Goal: Navigation & Orientation: Find specific page/section

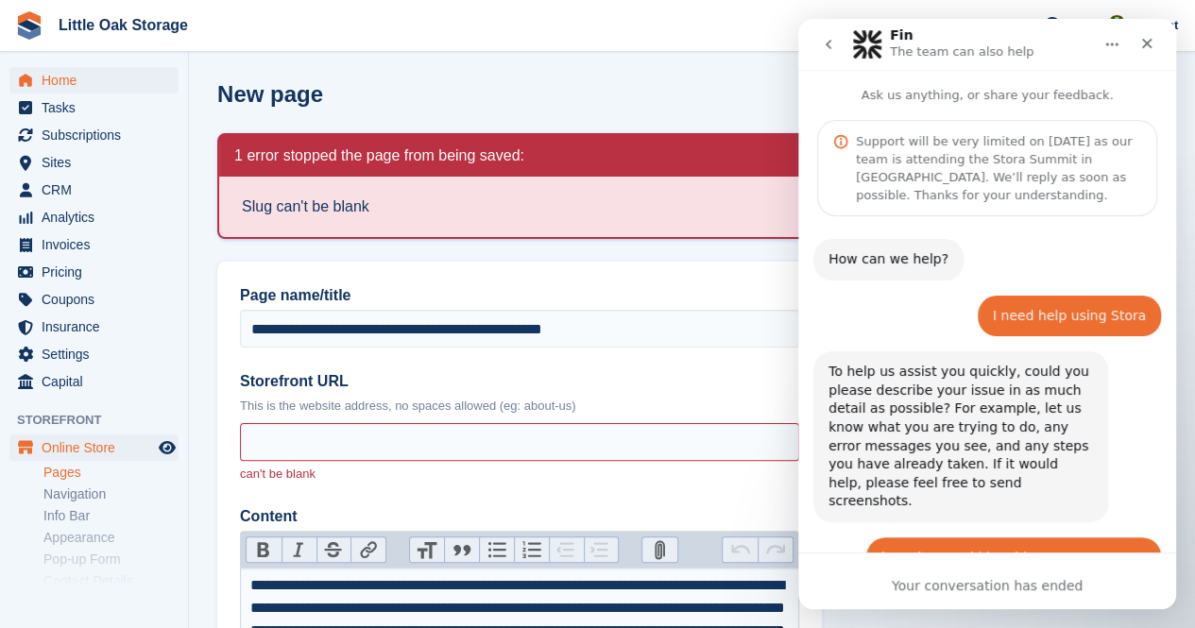
scroll to position [3, 0]
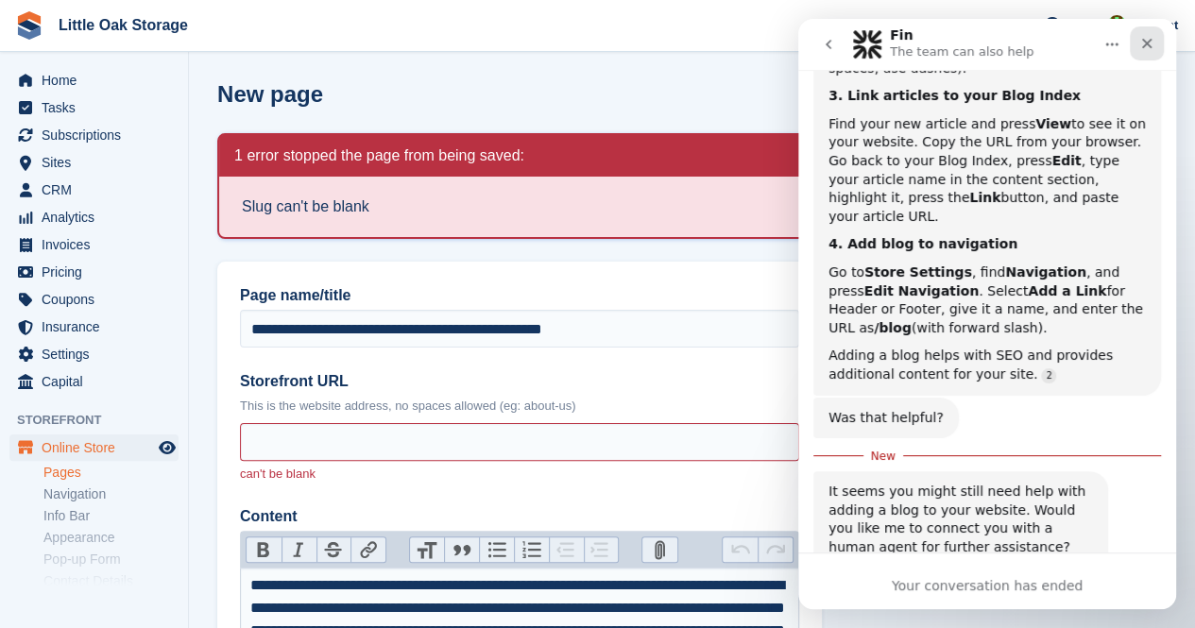
click at [1152, 41] on icon "Close" at bounding box center [1146, 43] width 15 height 15
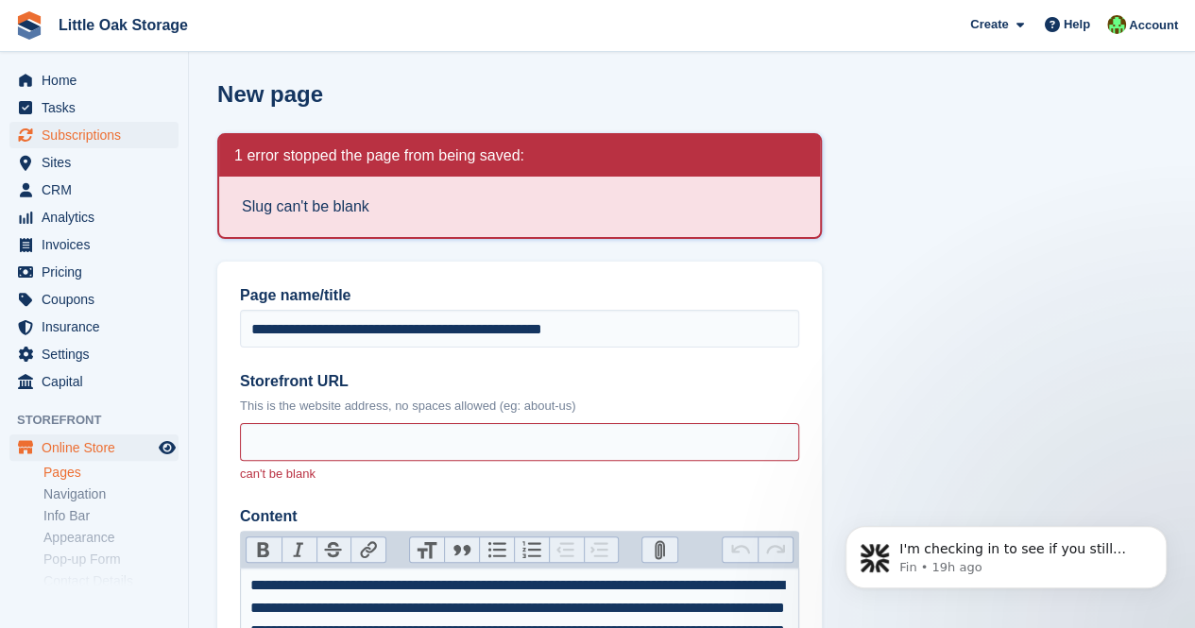
scroll to position [0, 0]
click at [48, 162] on span "Sites" at bounding box center [98, 162] width 113 height 26
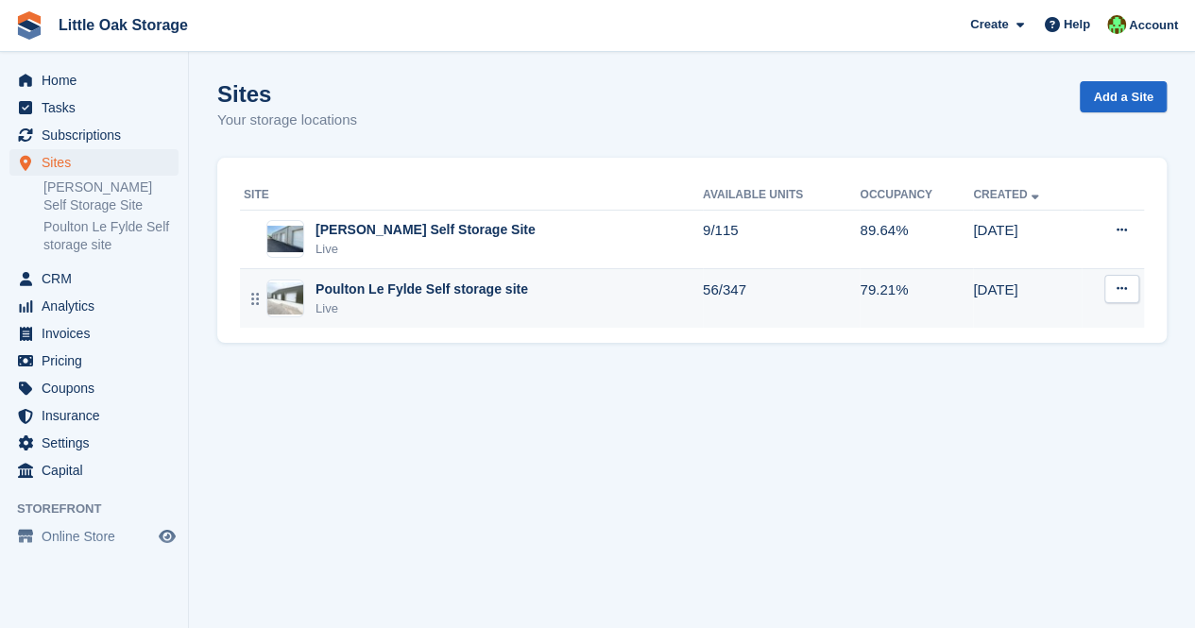
click at [425, 301] on div "Live" at bounding box center [422, 308] width 213 height 19
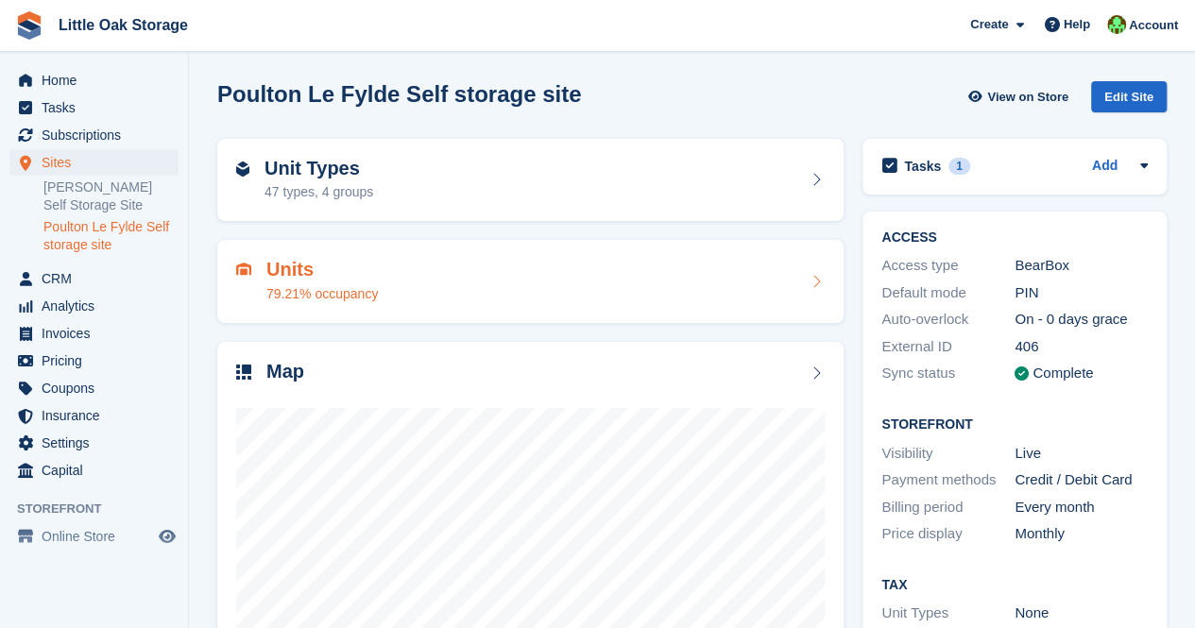
click at [372, 273] on h2 "Units" at bounding box center [321, 270] width 111 height 22
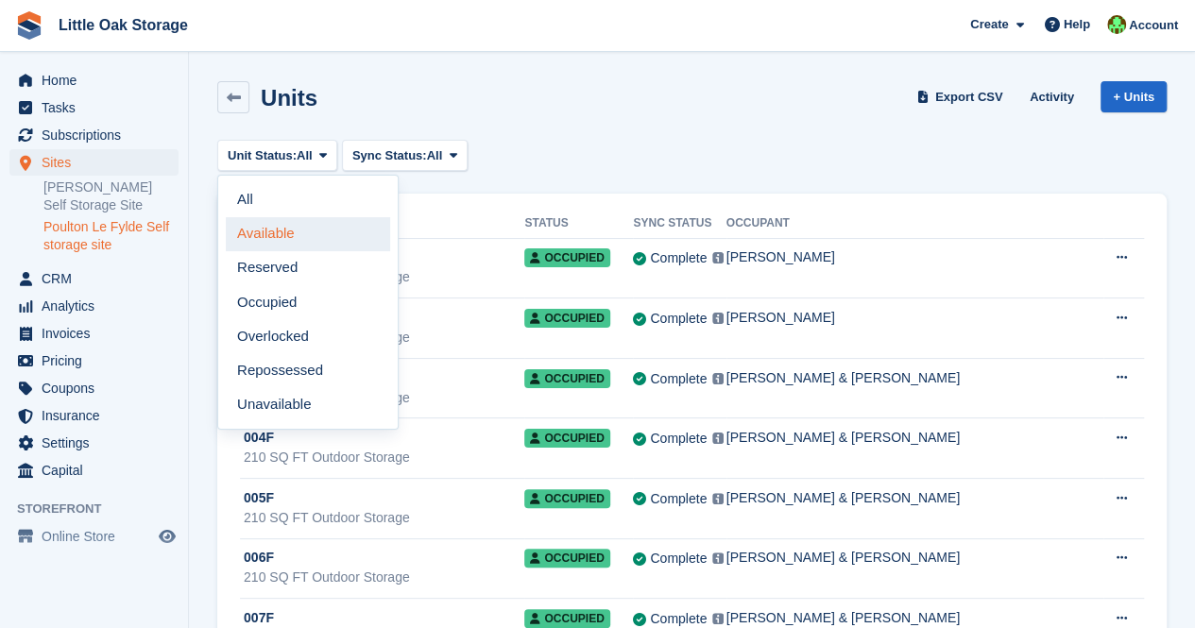
click at [287, 226] on link "Available" at bounding box center [308, 234] width 164 height 34
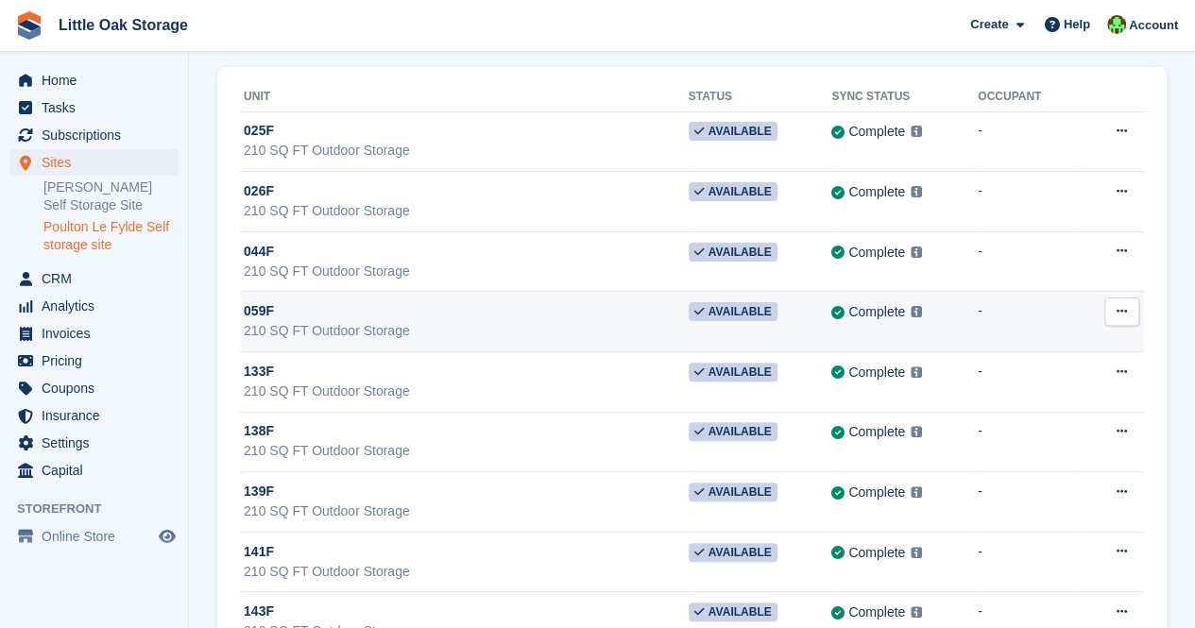
scroll to position [128, 0]
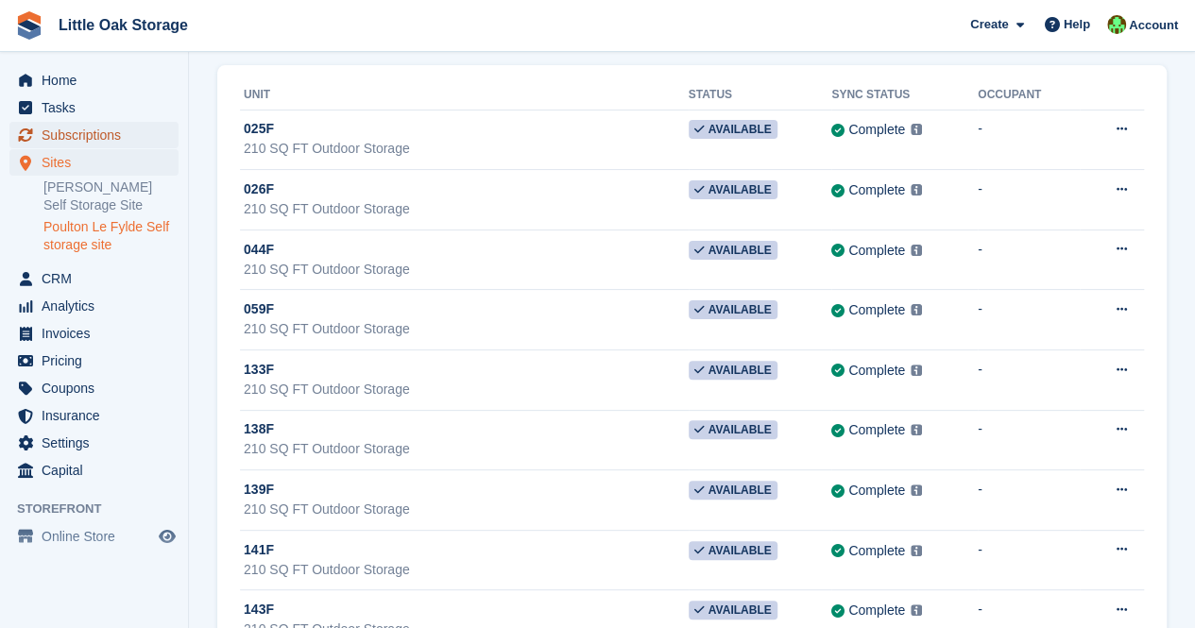
click at [112, 135] on span "Subscriptions" at bounding box center [98, 135] width 113 height 26
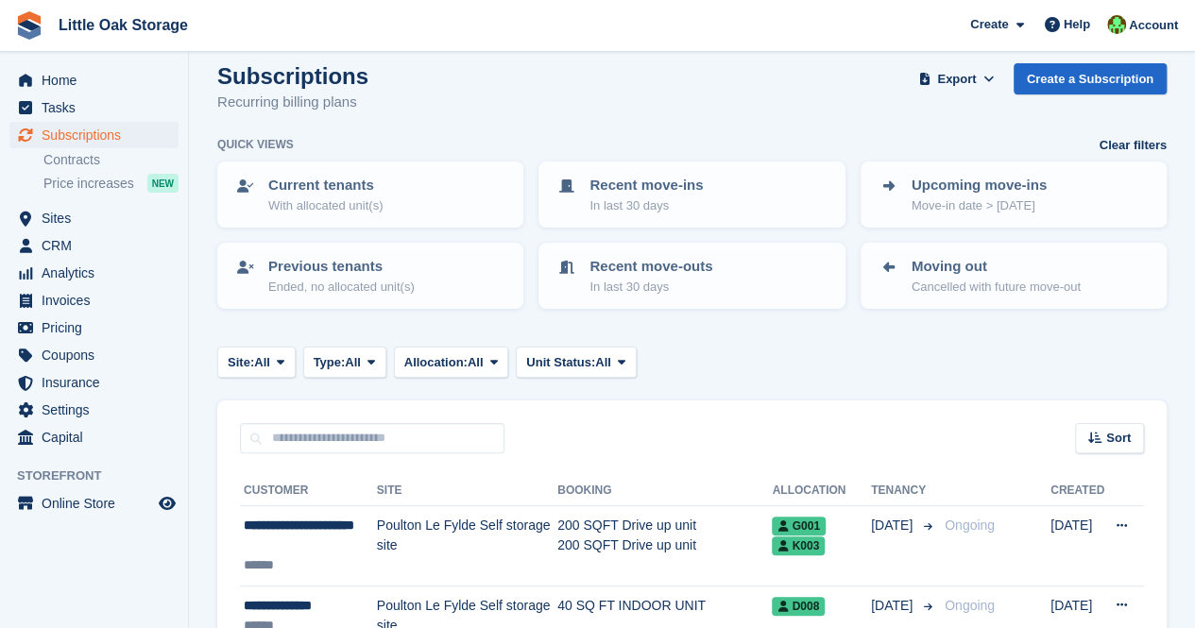
scroll to position [16, 0]
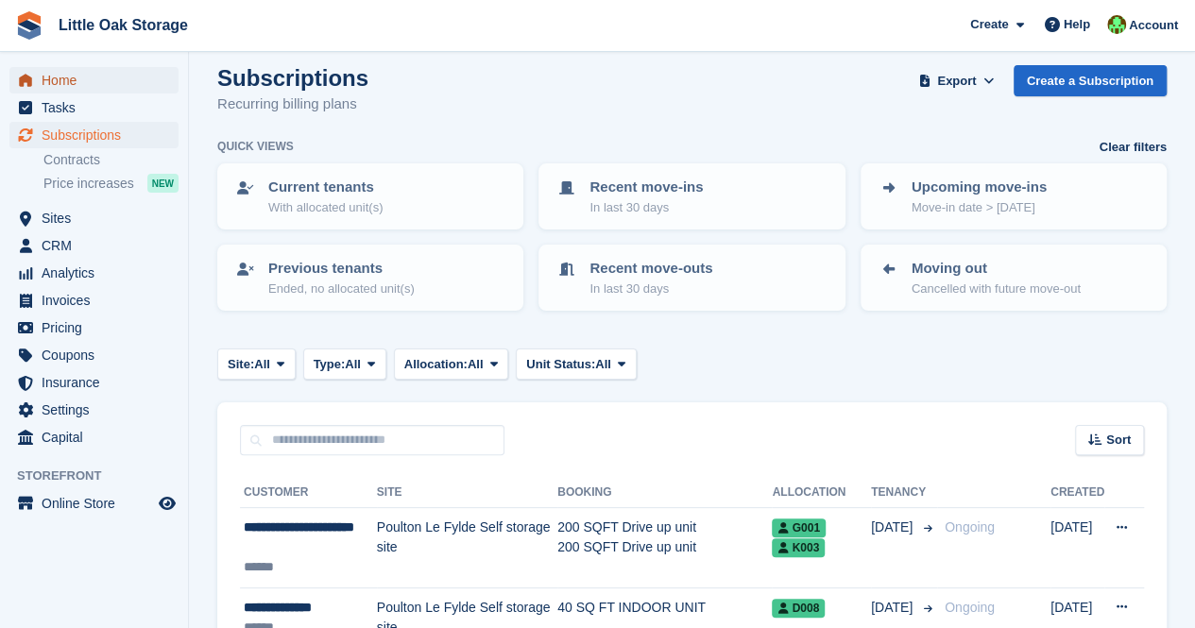
click at [100, 81] on span "Home" at bounding box center [98, 80] width 113 height 26
